Goal: Task Accomplishment & Management: Use online tool/utility

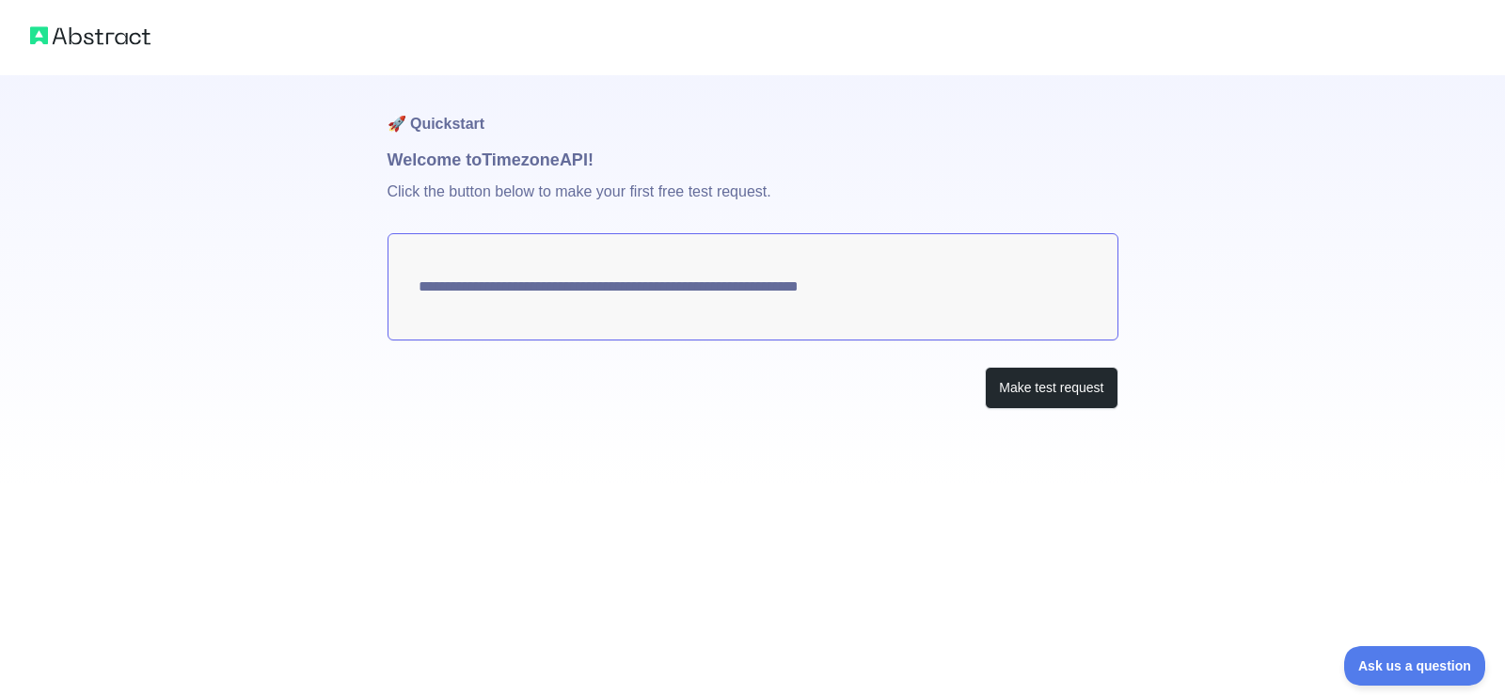
click at [759, 284] on textarea "**********" at bounding box center [753, 286] width 731 height 107
drag, startPoint x: 967, startPoint y: 388, endPoint x: 983, endPoint y: 384, distance: 16.4
click at [968, 388] on div "Make test request" at bounding box center [753, 388] width 731 height 42
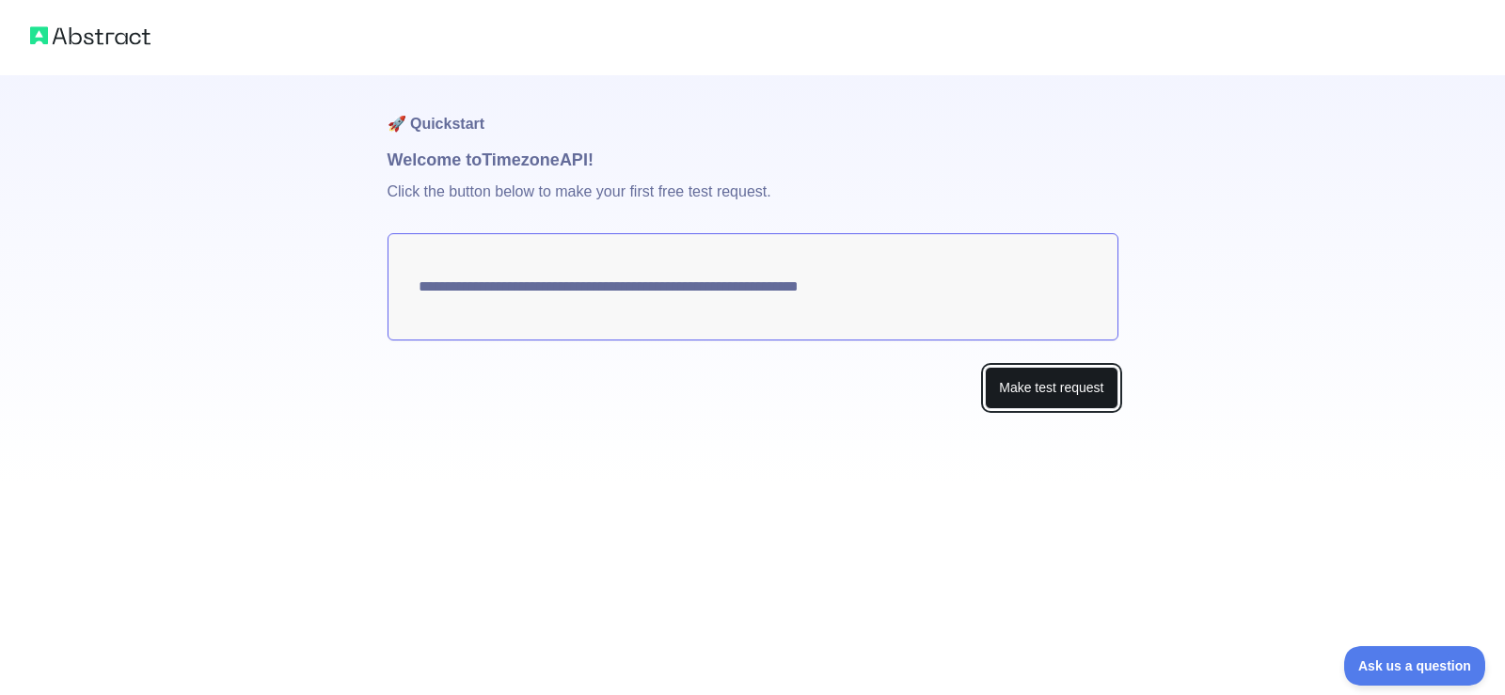
click at [991, 384] on button "Make test request" at bounding box center [1051, 388] width 133 height 42
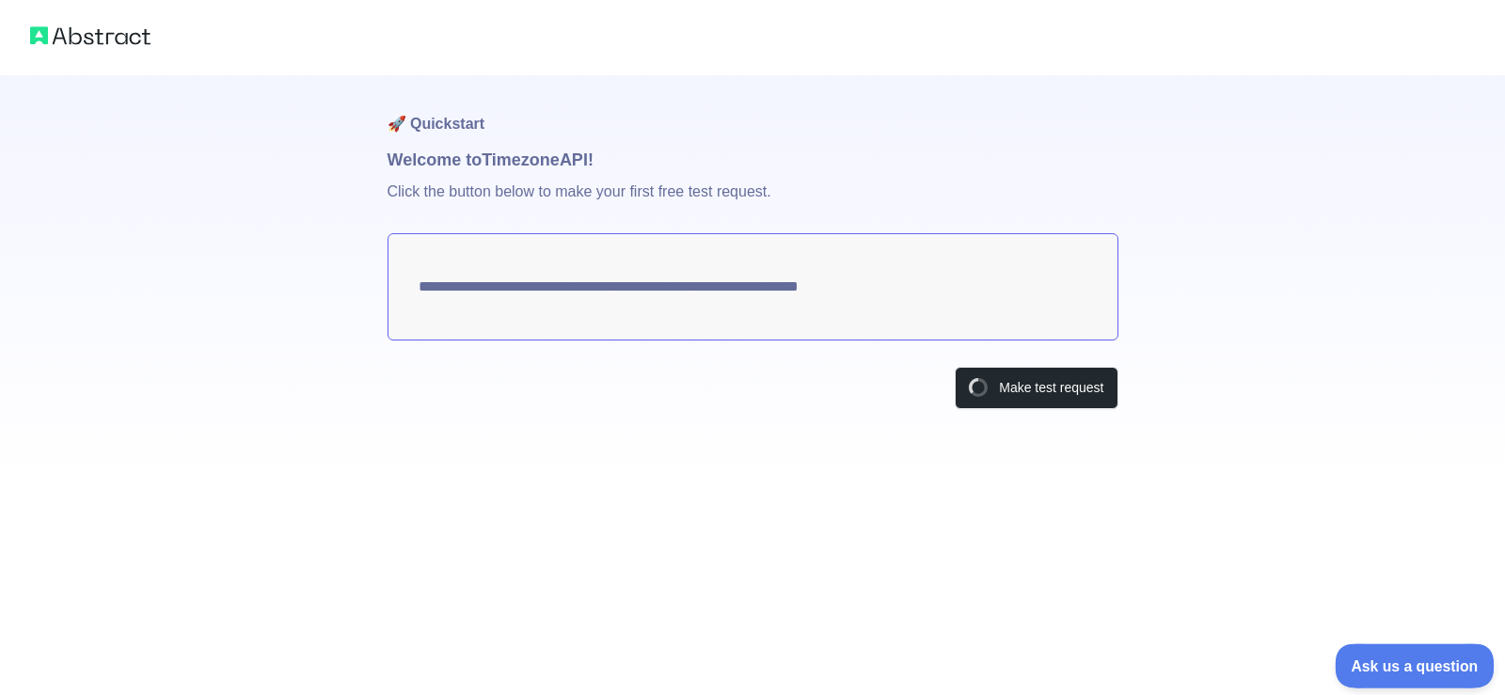
click at [1386, 669] on span "Ask us a question" at bounding box center [1405, 663] width 141 height 13
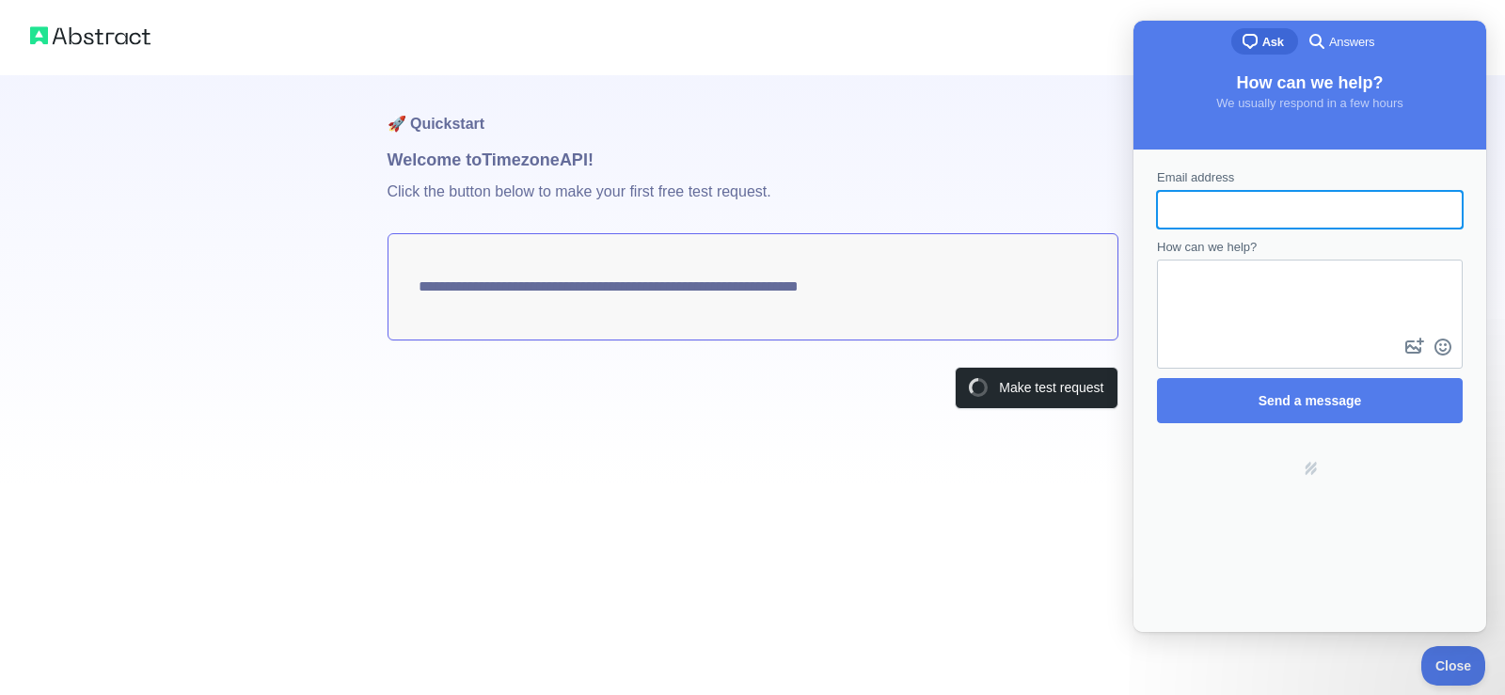
drag, startPoint x: 850, startPoint y: 349, endPoint x: 986, endPoint y: 303, distance: 144.0
click at [851, 350] on div "**********" at bounding box center [753, 279] width 731 height 409
drag, startPoint x: 1061, startPoint y: 82, endPoint x: 1115, endPoint y: 151, distance: 87.1
click at [1061, 83] on h1 "🚀 Quickstart" at bounding box center [753, 111] width 731 height 72
click at [1453, 667] on span "Close" at bounding box center [1449, 663] width 64 height 13
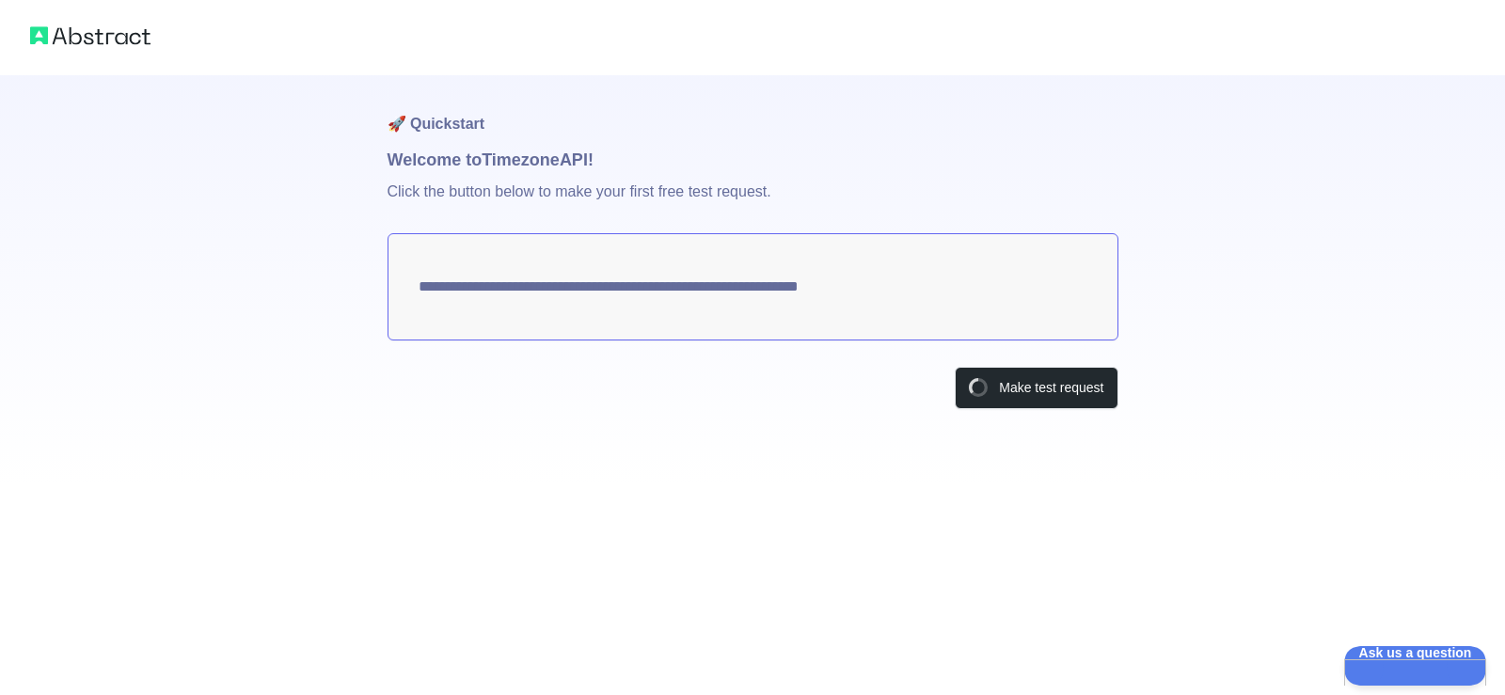
drag, startPoint x: 425, startPoint y: 291, endPoint x: 692, endPoint y: 279, distance: 267.5
click at [692, 279] on textarea "**********" at bounding box center [753, 286] width 731 height 107
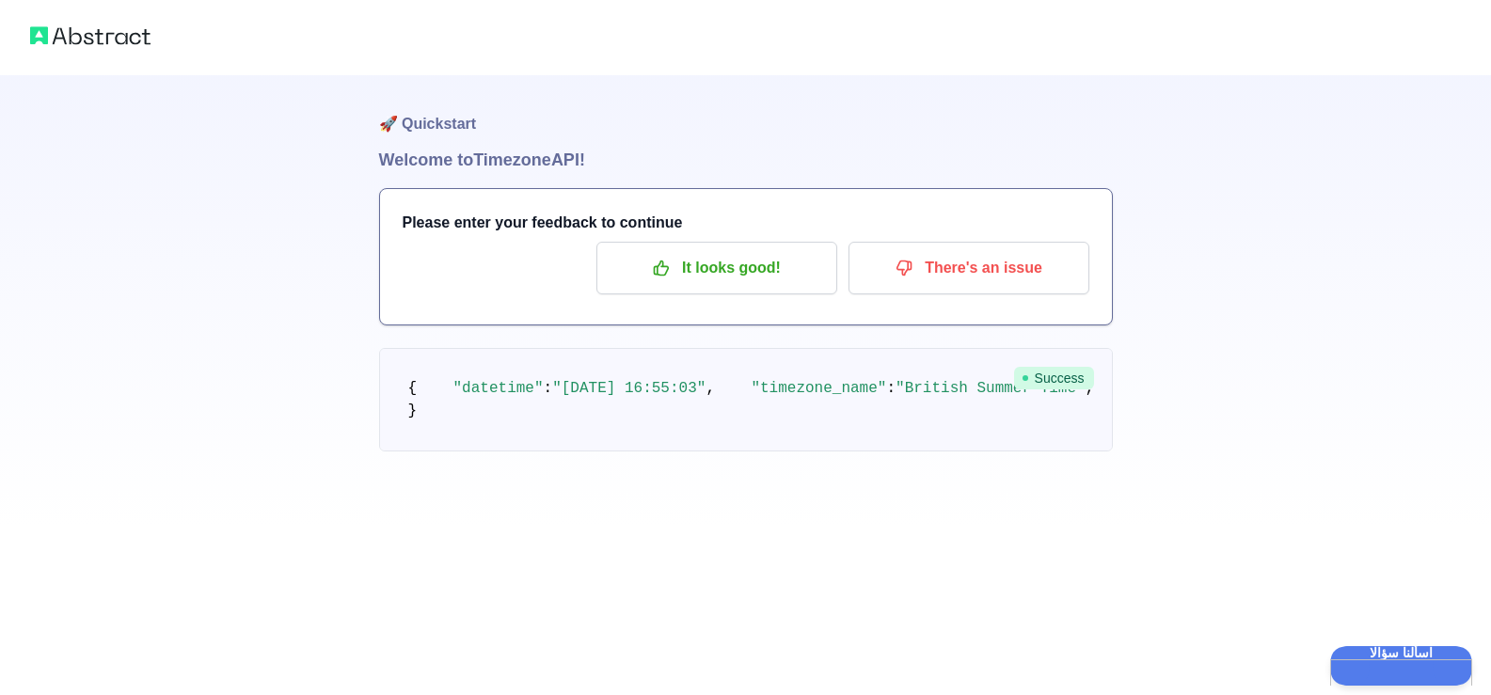
scroll to position [35, 0]
drag, startPoint x: 633, startPoint y: 570, endPoint x: 590, endPoint y: 592, distance: 48.4
click at [632, 452] on pre "{ "datetime" : "[DATE] 16:55:03" , "timezone_name" : "British Summer Time" , "t…" at bounding box center [746, 399] width 734 height 103
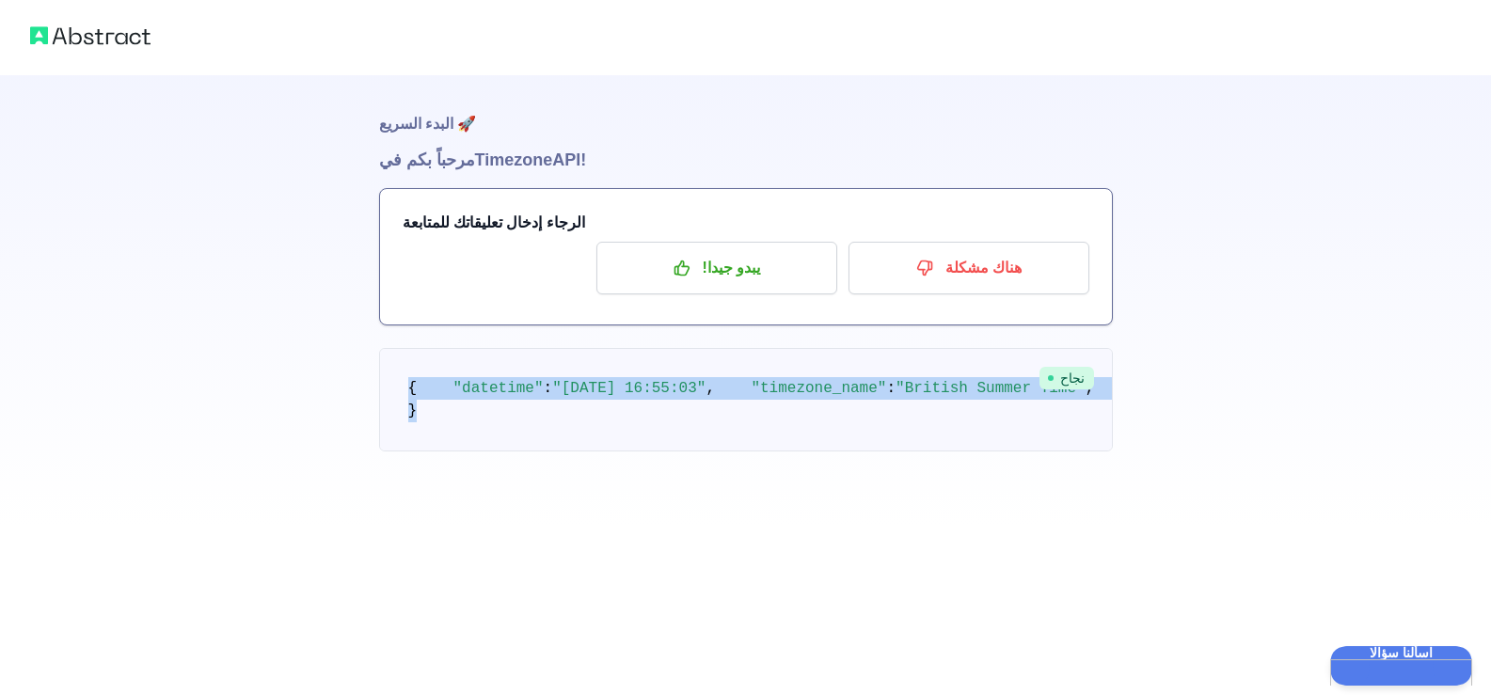
drag, startPoint x: 559, startPoint y: 604, endPoint x: 353, endPoint y: 334, distance: 339.7
click at [353, 334] on div "🚀 البدء السريع مرحباً بكم في Timezone API! الرجاء إدخال تعليقاتك للمتابعة يبدو …" at bounding box center [745, 263] width 1491 height 527
click at [705, 380] on span ""[DATE] 16:55:03"" at bounding box center [628, 388] width 153 height 17
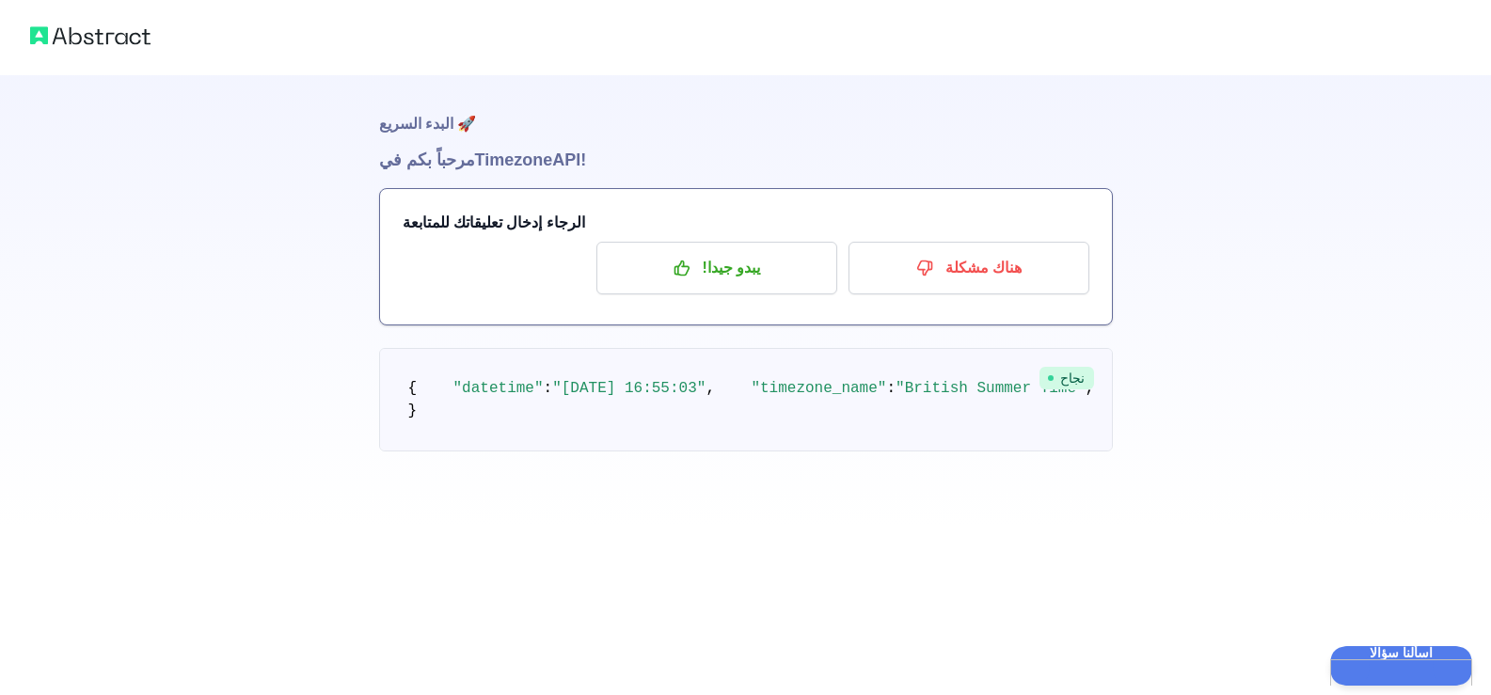
click at [751, 394] on span ""timezone_name"" at bounding box center [818, 388] width 135 height 17
click at [592, 381] on span ""[DATE] 16:55:03"" at bounding box center [628, 388] width 153 height 17
click at [591, 380] on span ""[DATE] 16:55:03"" at bounding box center [628, 388] width 153 height 17
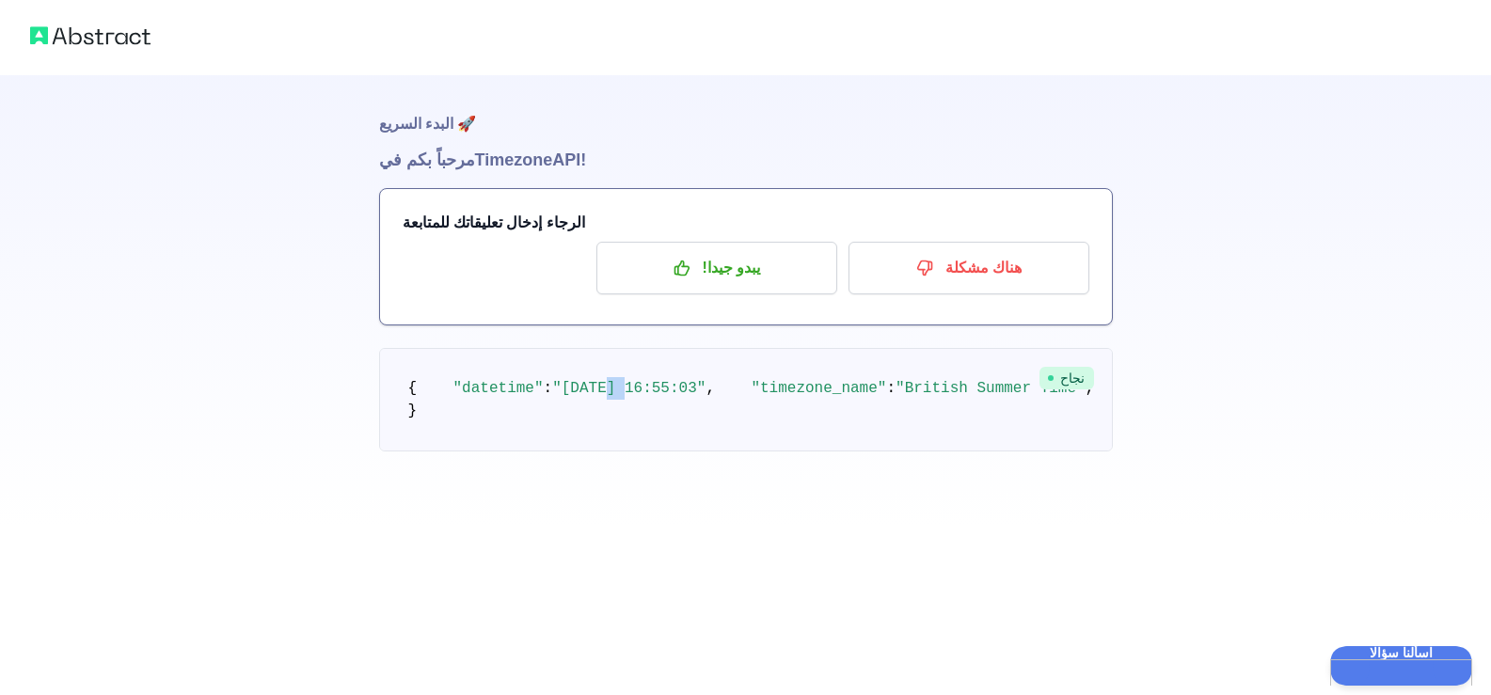
click at [591, 380] on span ""[DATE] 16:55:03"" at bounding box center [628, 388] width 153 height 17
click at [1089, 367] on span "نجاح" at bounding box center [1067, 378] width 55 height 23
click at [1055, 374] on icon at bounding box center [1051, 378] width 8 height 8
click at [558, 151] on font "API!" at bounding box center [569, 160] width 34 height 19
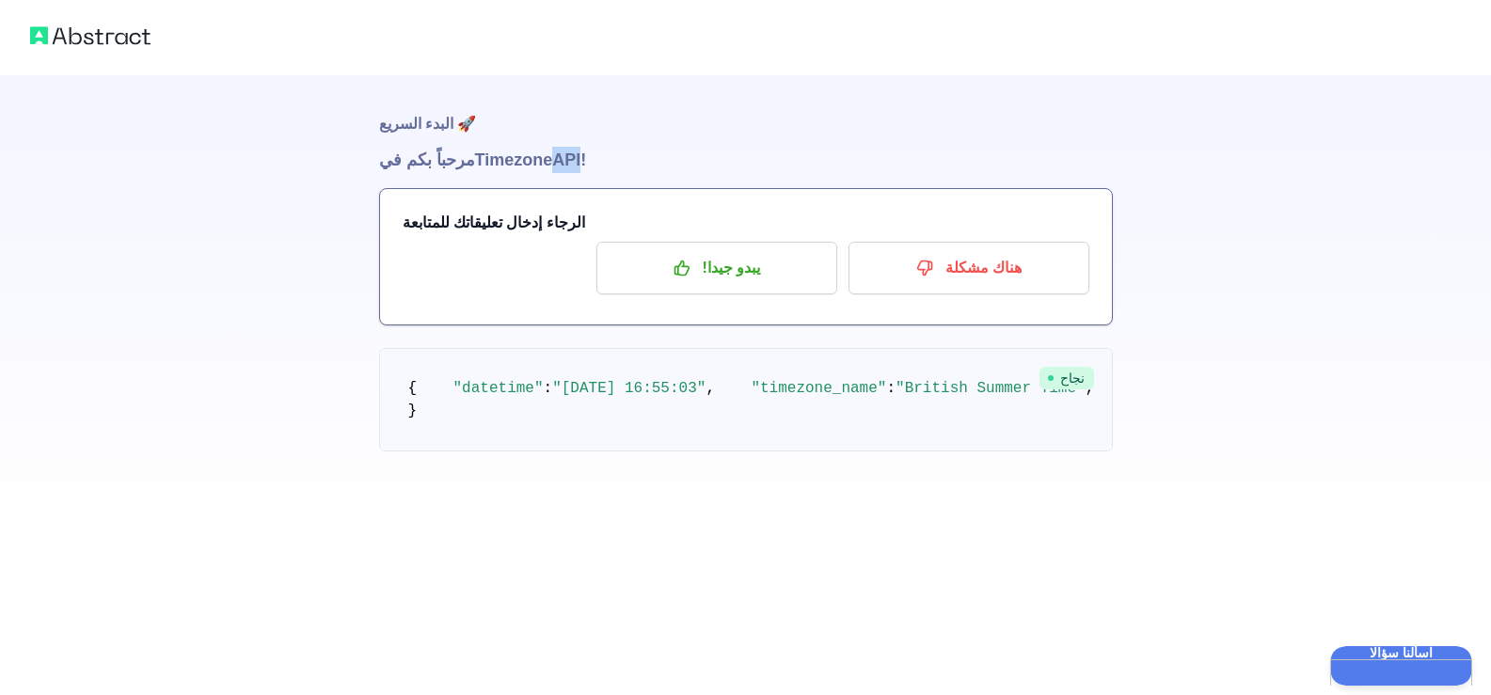
click at [558, 151] on font "API!" at bounding box center [569, 160] width 34 height 19
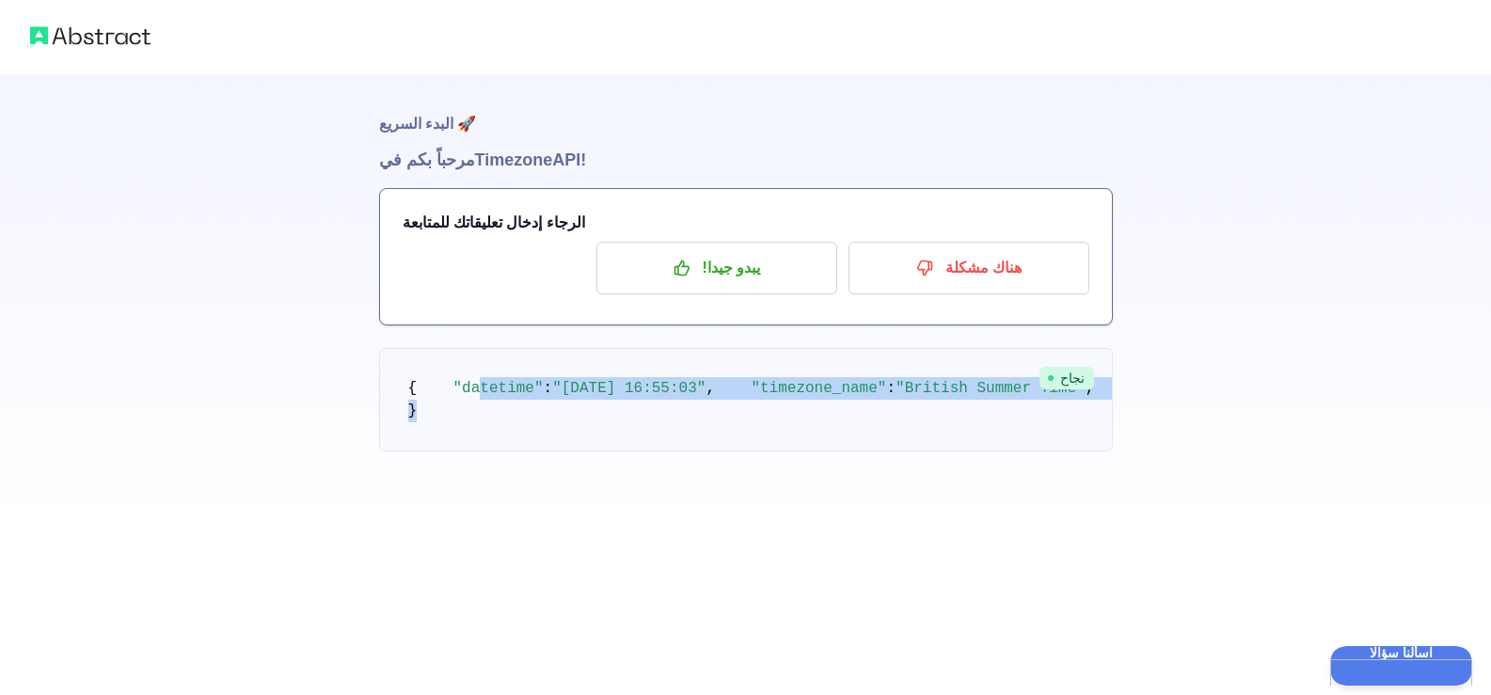
drag, startPoint x: 463, startPoint y: 372, endPoint x: 682, endPoint y: 574, distance: 298.3
click at [682, 452] on pre "{ "datetime" : "[DATE] 16:55:03" , "timezone_name" : "British Summer Time" , "t…" at bounding box center [746, 399] width 734 height 103
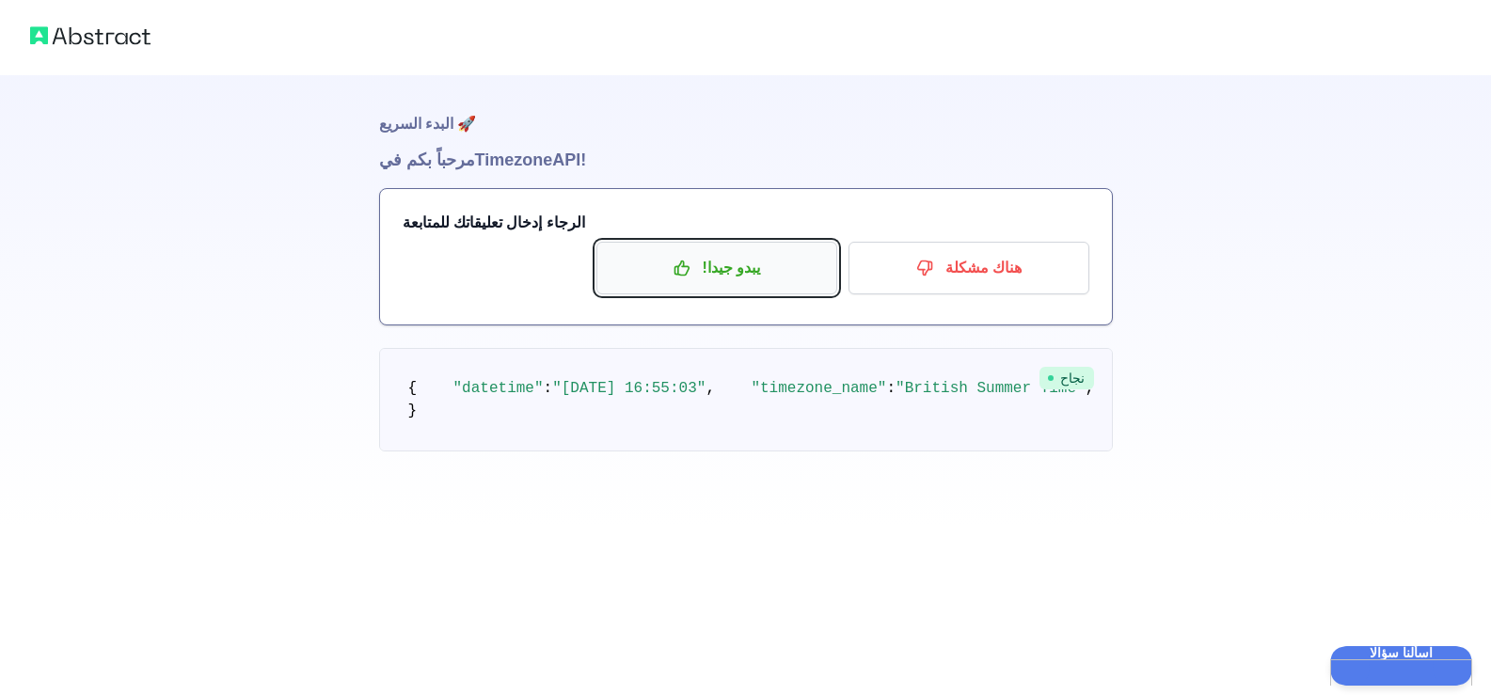
click at [655, 252] on p "يبدو جيدا!" at bounding box center [717, 268] width 213 height 32
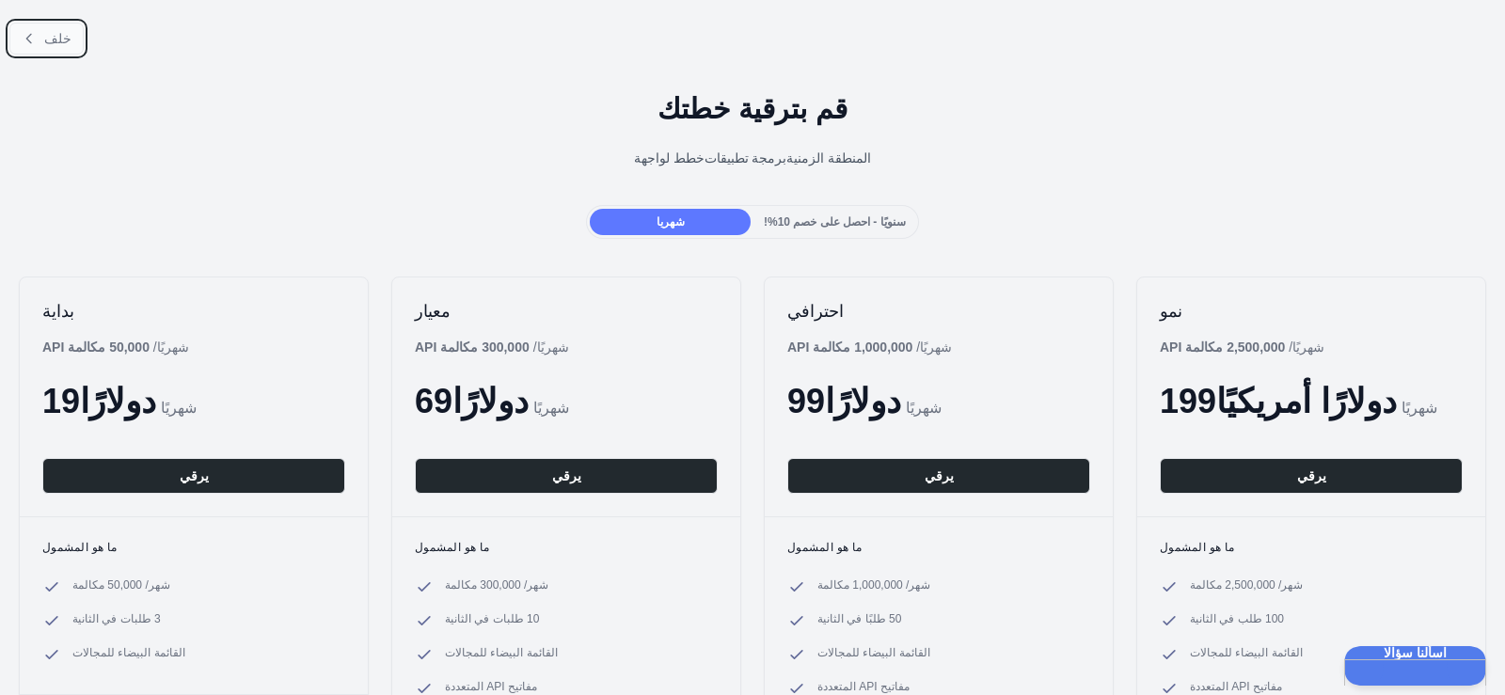
click at [59, 41] on font "خلف" at bounding box center [57, 38] width 27 height 15
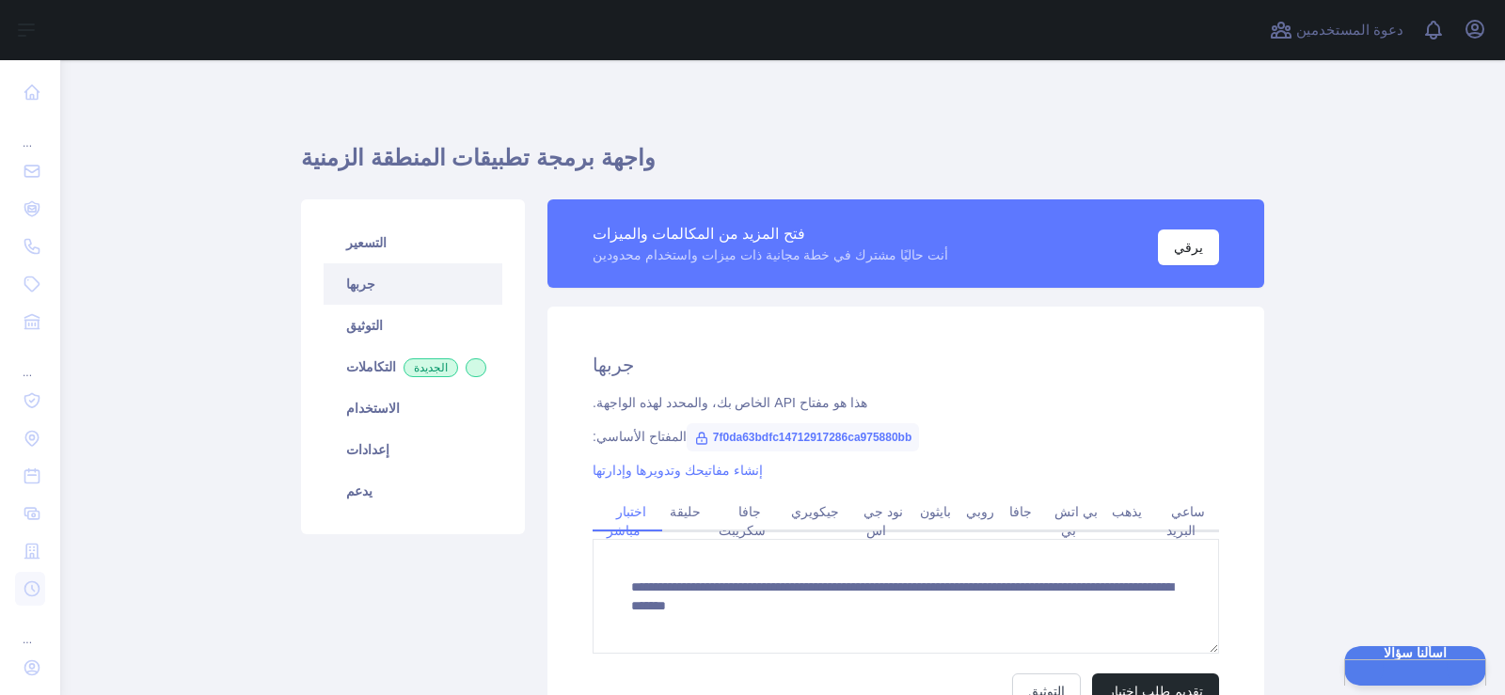
click at [740, 440] on font "7f0da63bdfc14712917286ca975880bb" at bounding box center [812, 437] width 199 height 13
click at [741, 439] on font "7f0da63bdfc14712917286ca975880bb" at bounding box center [812, 437] width 199 height 13
click at [759, 443] on font "7f0da63bdfc14712917286ca975880bb" at bounding box center [812, 437] width 199 height 13
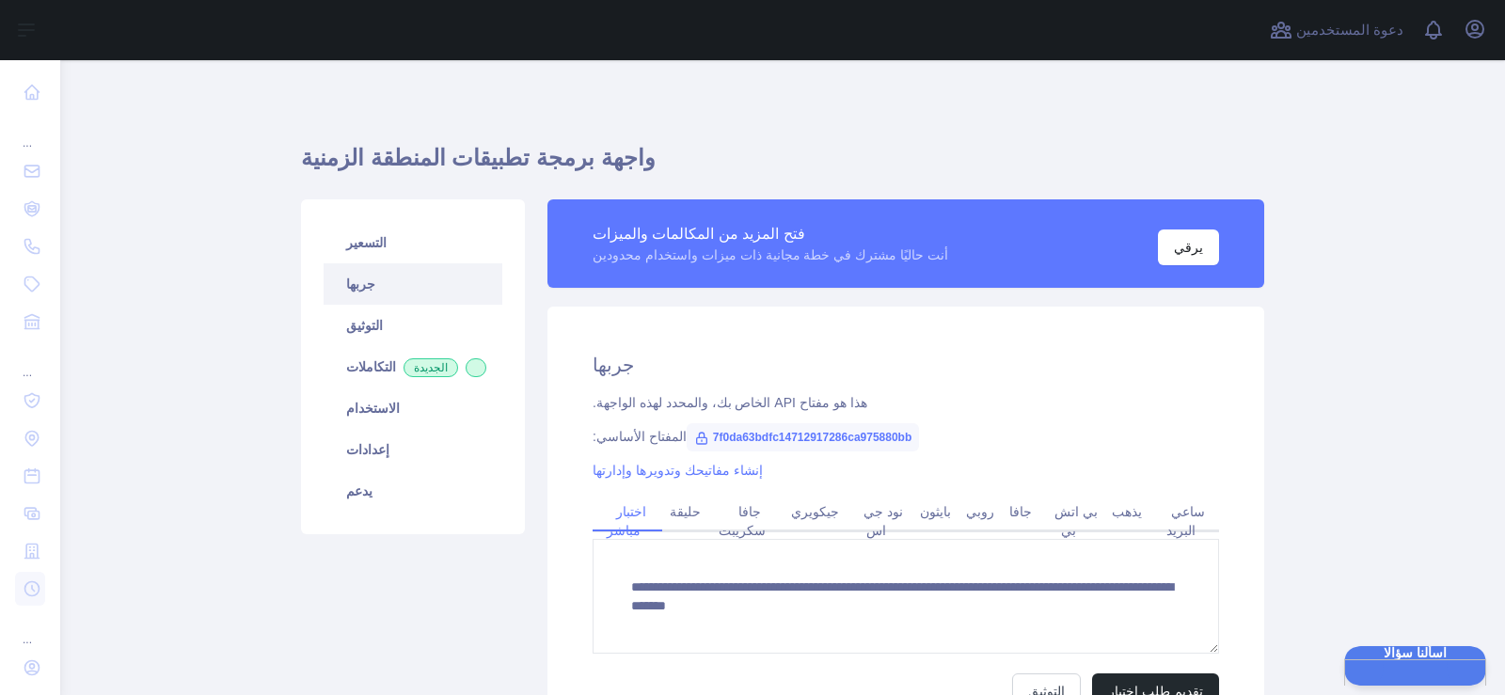
click at [889, 412] on div "**********" at bounding box center [906, 531] width 717 height 448
click at [780, 434] on font "7f0da63bdfc14712917286ca975880bb" at bounding box center [812, 437] width 199 height 13
copy font "7f0da63bdfc14712917286ca975880bb"
